Goal: Transaction & Acquisition: Purchase product/service

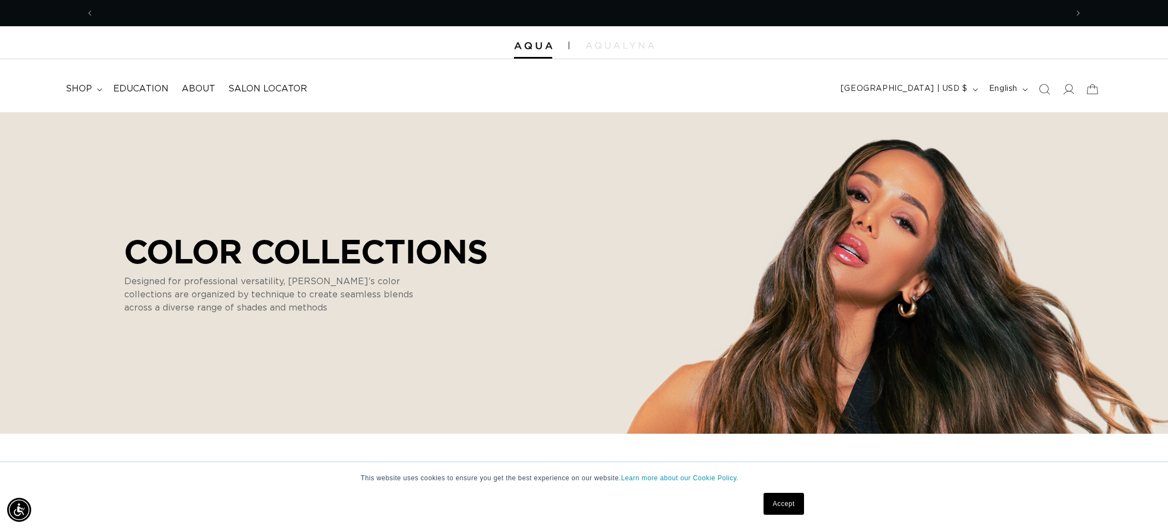
scroll to position [0, 974]
click at [791, 500] on link "Accept" at bounding box center [784, 504] width 41 height 22
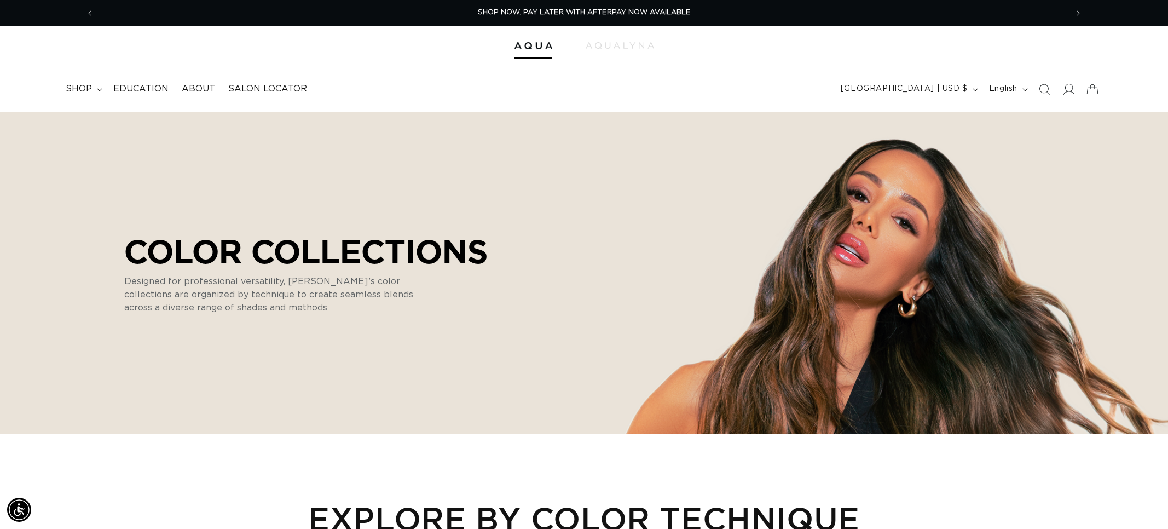
click at [1067, 91] on icon at bounding box center [1068, 88] width 11 height 11
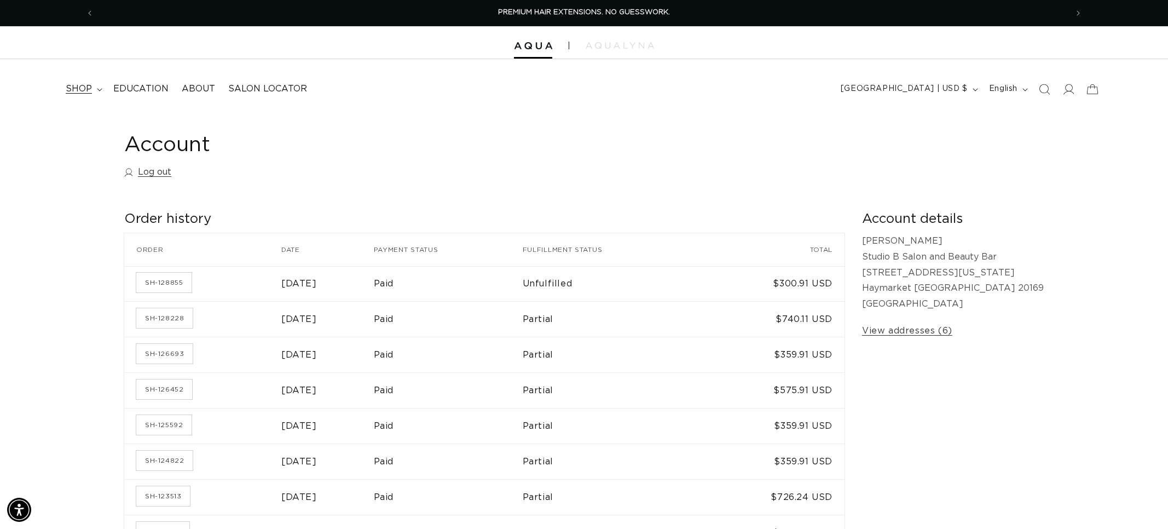
click at [83, 90] on span "shop" at bounding box center [79, 88] width 26 height 11
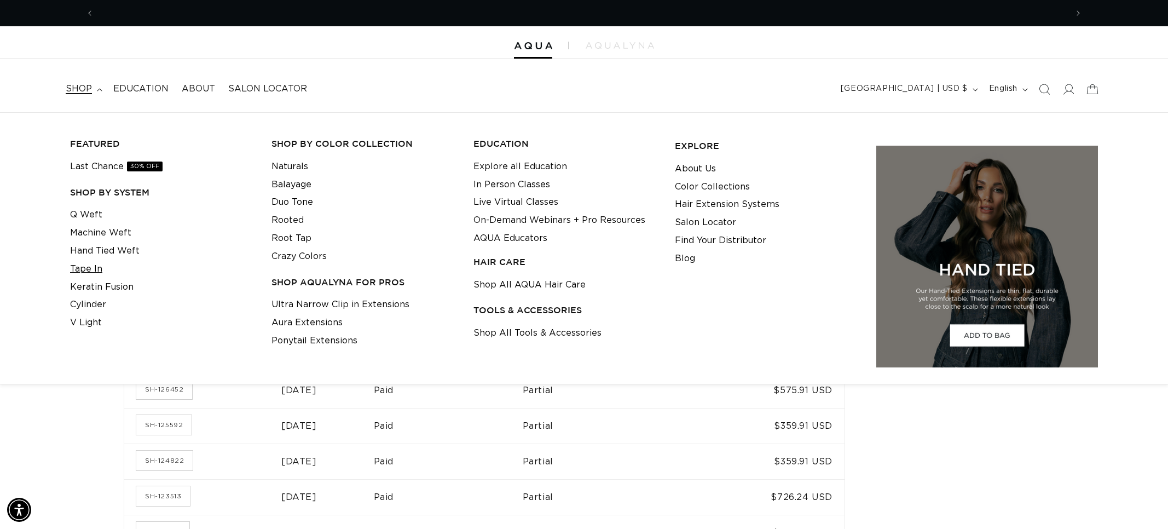
scroll to position [0, 974]
click at [76, 267] on link "Tape In" at bounding box center [86, 269] width 32 height 18
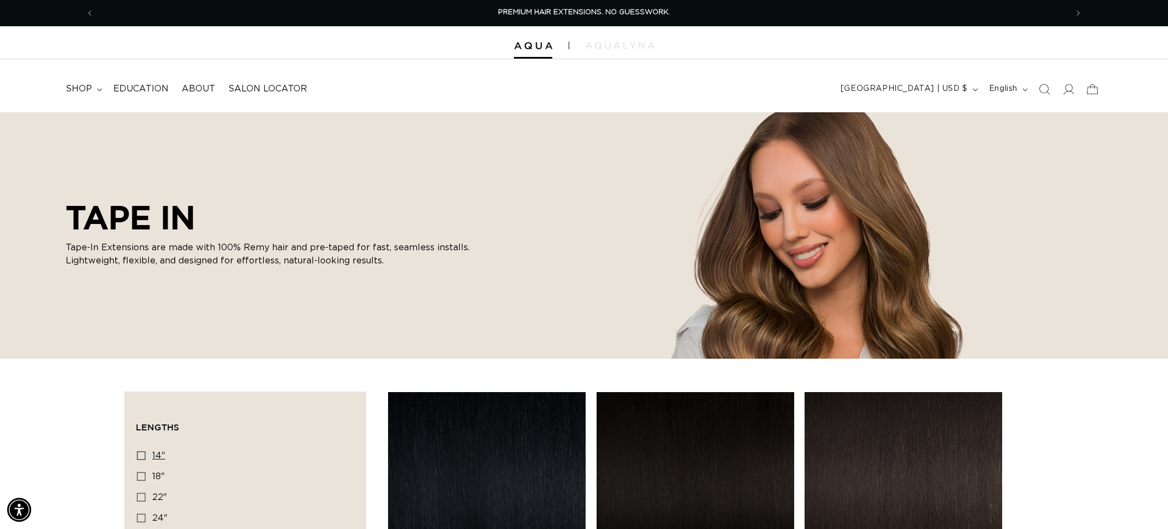
click at [136, 454] on div "Lengths 14" 14" (35 products) 18" 18" (49 products) 22" 22" (37 products) 24" 2…" at bounding box center [245, 495] width 219 height 106
drag, startPoint x: 141, startPoint y: 455, endPoint x: 149, endPoint y: 457, distance: 8.4
click at [141, 455] on icon at bounding box center [141, 455] width 9 height 9
click at [141, 455] on input "14" 14" (35 products)" at bounding box center [141, 455] width 9 height 9
checkbox input "true"
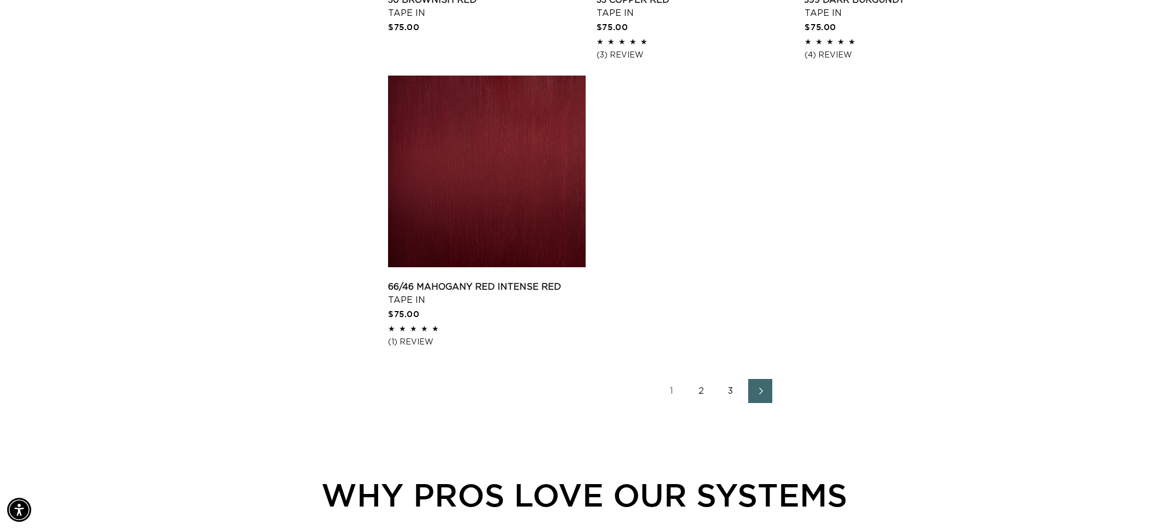
scroll to position [1757, 0]
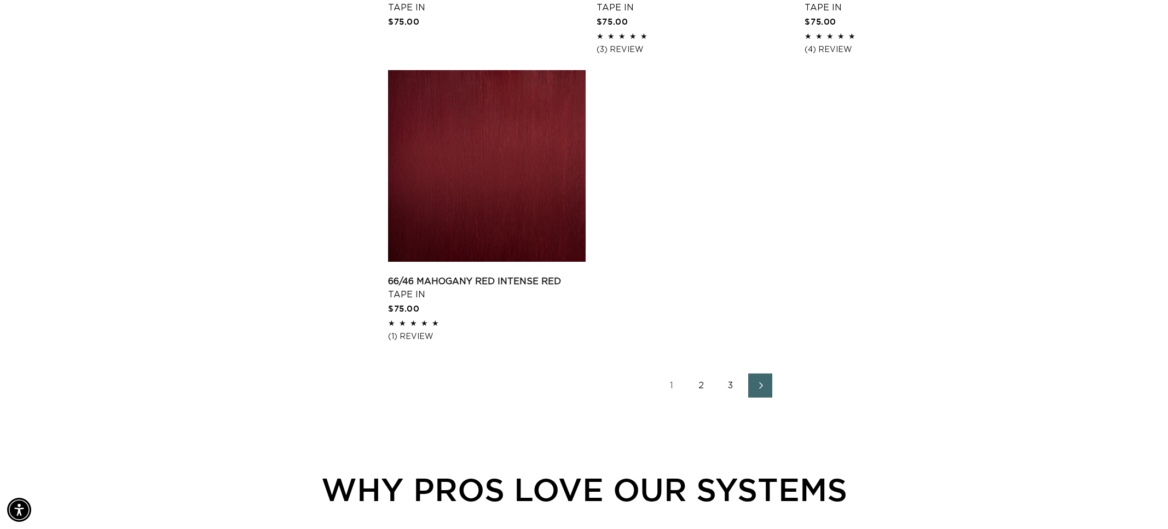
click at [706, 395] on link "2" at bounding box center [701, 385] width 24 height 24
